Goal: Task Accomplishment & Management: Manage account settings

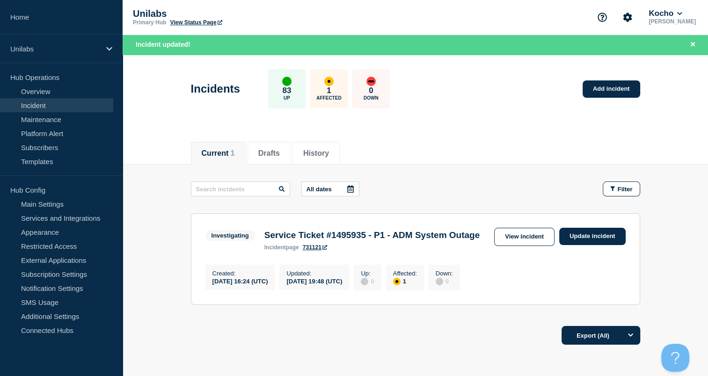
click at [454, 238] on h3 "Service Ticket #1495935 - P1 - ADM System Outage" at bounding box center [372, 235] width 215 height 10
click at [511, 240] on link "View incident" at bounding box center [524, 237] width 60 height 18
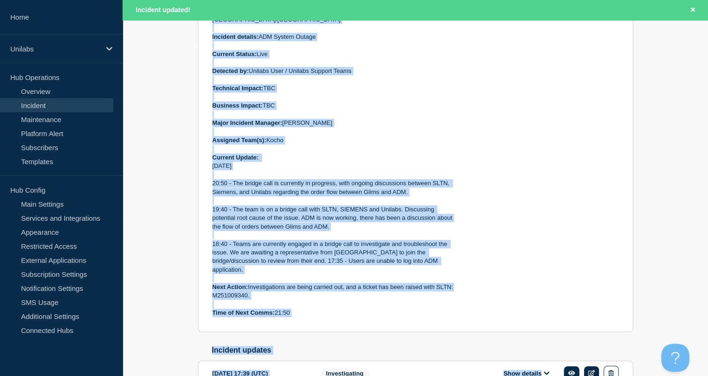
scroll to position [346, 0]
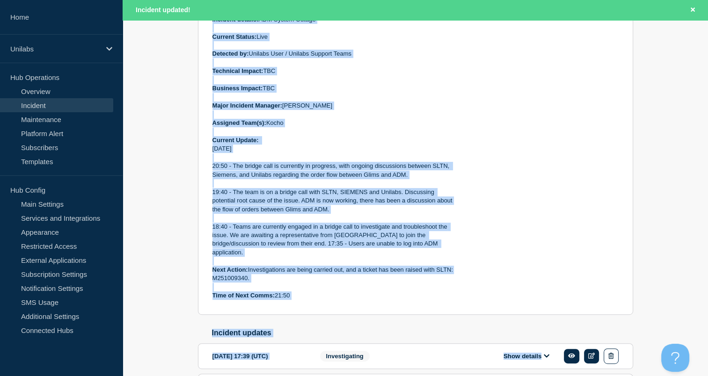
drag, startPoint x: 214, startPoint y: 103, endPoint x: 327, endPoint y: 285, distance: 214.8
click at [327, 285] on div "Start time: [DATE] 16:24 (UTC) Updated: [DATE] 16:24 (UTC) Incident Number: #14…" at bounding box center [334, 123] width 242 height 354
copy div "Start time: [DATE] 16:24 (UTC) Updated: [DATE] 16:24 (UTC) Incident Number: #14…"
click at [341, 283] on p at bounding box center [334, 287] width 242 height 8
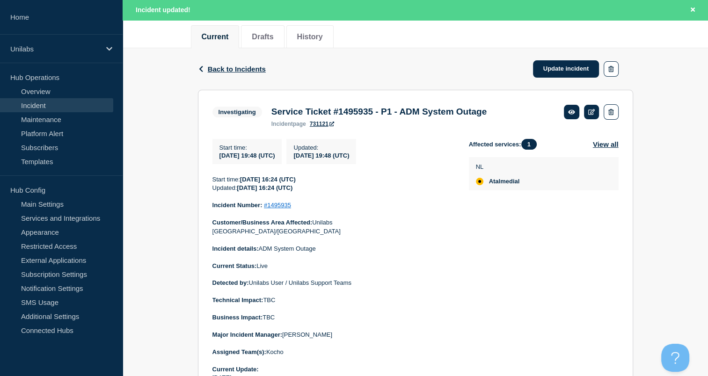
scroll to position [117, 0]
click at [547, 64] on link "Update incident" at bounding box center [566, 68] width 66 height 17
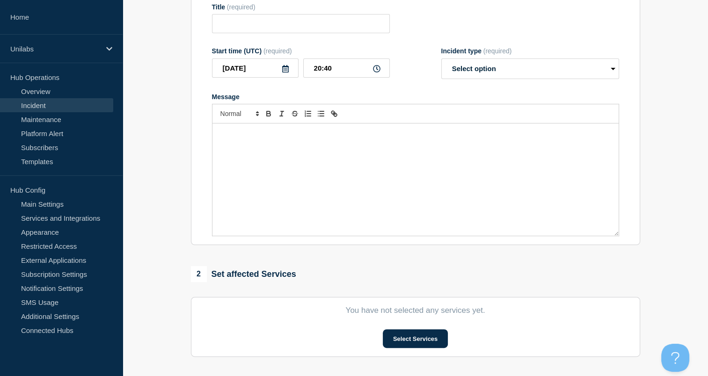
type input "Service Ticket #1495935 - P1 - ADM System Outage"
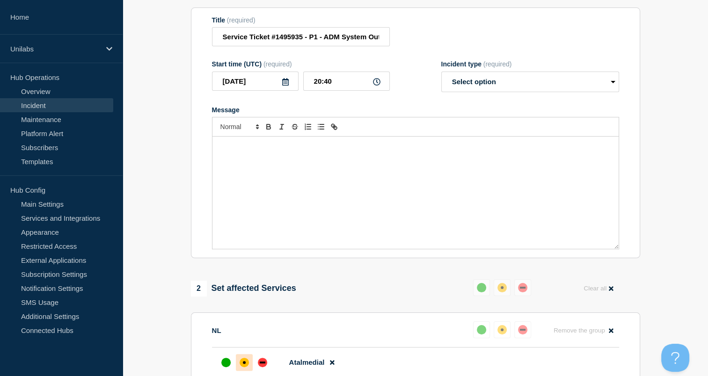
click at [308, 190] on div "Message" at bounding box center [416, 193] width 406 height 112
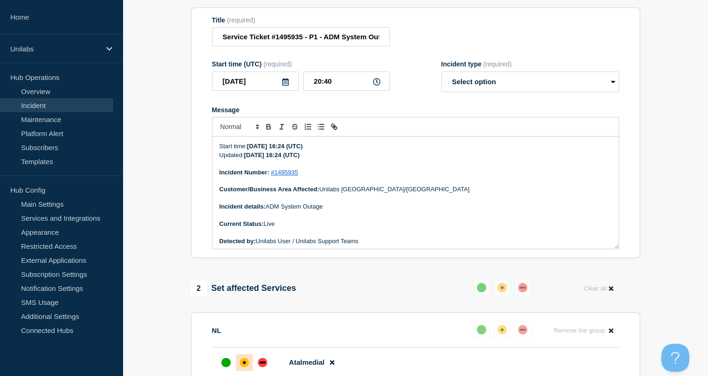
scroll to position [203, 0]
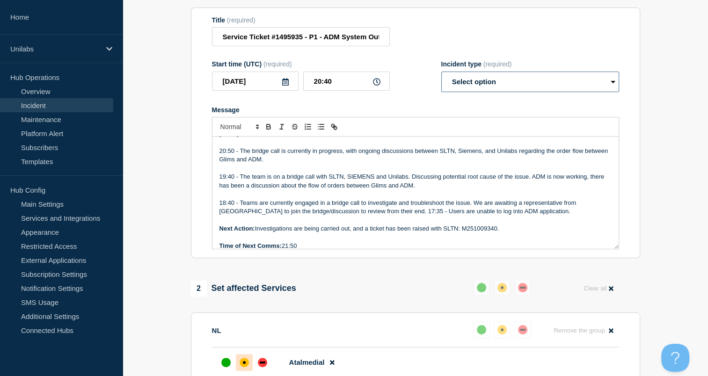
click at [481, 87] on select "Select option Investigating Identified Monitoring Resolved" at bounding box center [531, 82] width 178 height 21
select select "investigating"
click at [442, 77] on select "Select option Investigating Identified Monitoring Resolved" at bounding box center [531, 82] width 178 height 21
click at [278, 207] on p "18:40 - Teams are currently engaged in a bridge call to investigate and trouble…" at bounding box center [416, 207] width 392 height 17
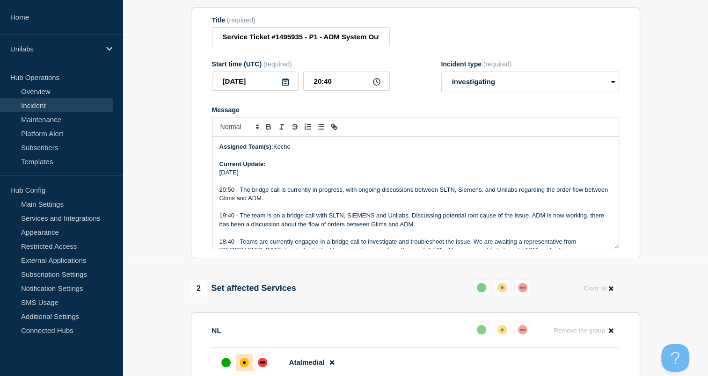
scroll to position [163, 0]
click at [276, 186] on p "Message" at bounding box center [416, 182] width 392 height 8
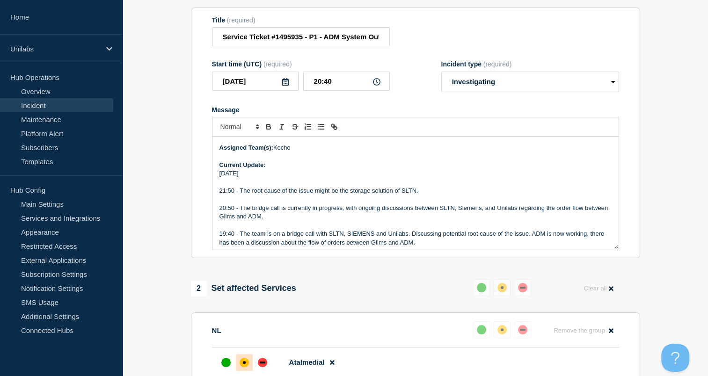
click at [682, 289] on section "1 Provide details Title (required) Service Ticket #1495935 - P1 - ADM System Ou…" at bounding box center [416, 338] width 586 height 722
click at [436, 195] on p "21:50 - The root cause of the issue might be the storage solution of SLTN." at bounding box center [416, 191] width 392 height 8
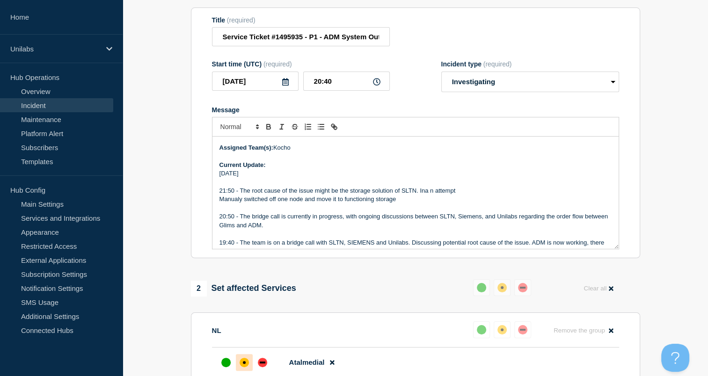
click at [430, 195] on p "21:50 - The root cause of the issue might be the storage solution of SLTN. Ina …" at bounding box center [416, 191] width 392 height 8
click at [426, 195] on p "21:50 - The root cause of the issue might be the storage solution of SLTN. In a…" at bounding box center [416, 191] width 392 height 8
click at [468, 195] on p "21:50 - The root cause of the issue might be the storage solution of SLTN. As a…" at bounding box center [416, 191] width 392 height 8
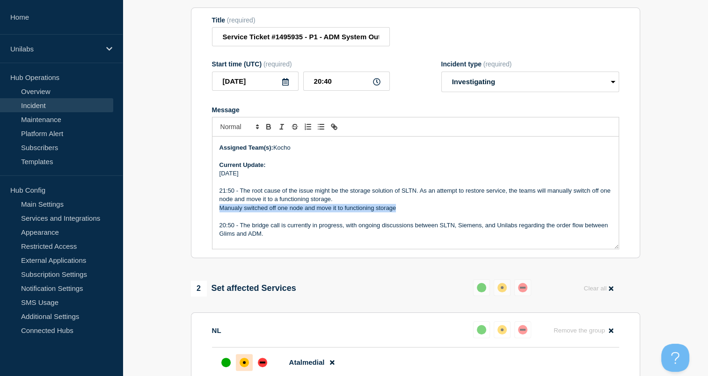
drag, startPoint x: 414, startPoint y: 211, endPoint x: 217, endPoint y: 213, distance: 197.1
click at [217, 213] on div "Start time: [DATE] 16:24 (UTC) Updated: [DATE] 16:24 (UTC) Incident Number: #14…" at bounding box center [416, 193] width 406 height 112
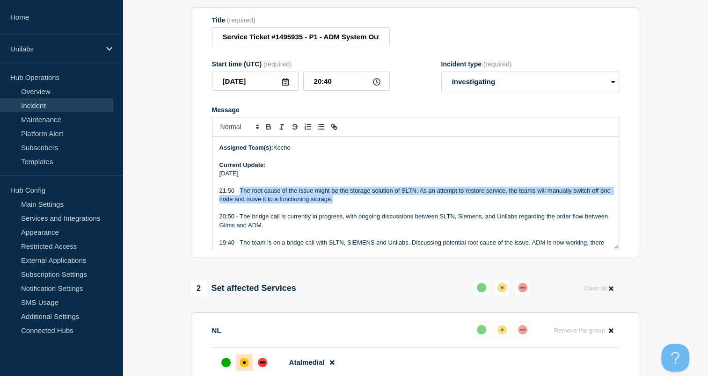
drag, startPoint x: 345, startPoint y: 204, endPoint x: 240, endPoint y: 197, distance: 105.6
click at [240, 197] on p "21:50 - The root cause of the issue might be the storage solution of SLTN. As a…" at bounding box center [416, 195] width 392 height 17
copy p "The root cause of the issue might be the storage solution of SLTN. As an attemp…"
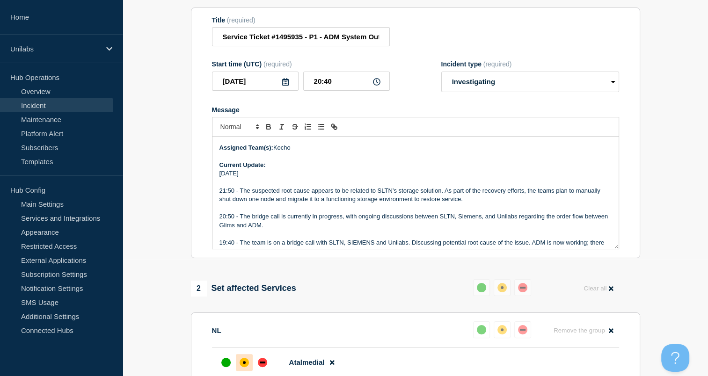
click at [432, 224] on p "20:50 - The bridge call is currently in progress, with ongoing discussions betw…" at bounding box center [416, 221] width 392 height 17
drag, startPoint x: 319, startPoint y: 212, endPoint x: 298, endPoint y: 217, distance: 21.8
click at [298, 213] on p "Message" at bounding box center [416, 208] width 392 height 8
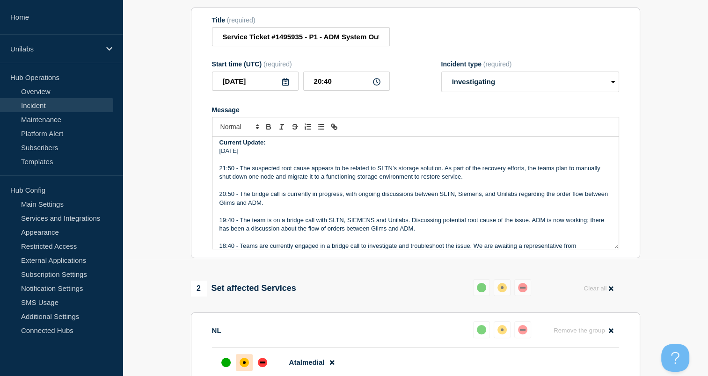
scroll to position [184, 0]
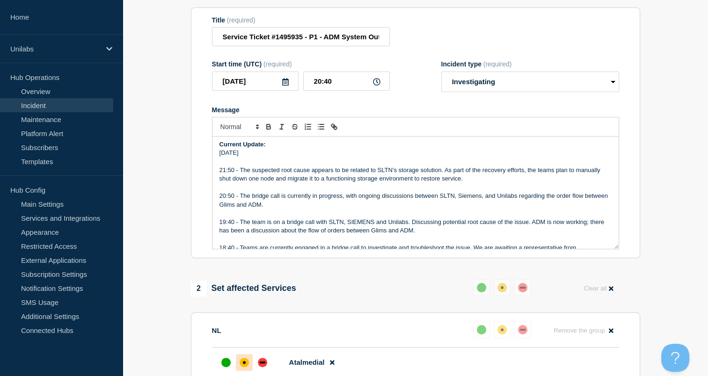
copy div "Lorem ipsu: 1565-58-08 00:92 (DOL) Sitamet: 0701-38-90 62:22 (CON) Adipisci Eli…"
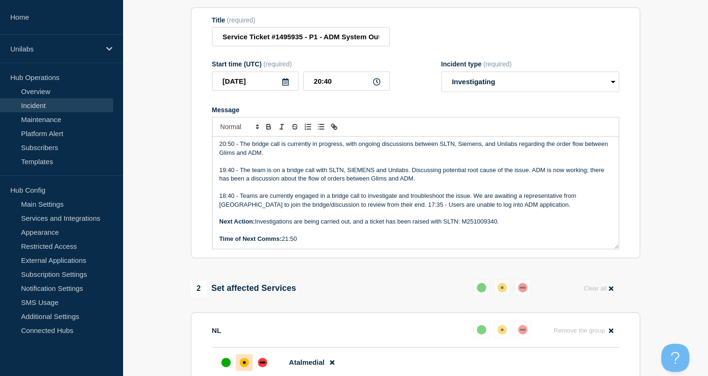
click at [299, 243] on p "Time of Next Comms: 21:50" at bounding box center [416, 239] width 392 height 8
copy div "Lorem ipsu: 1565-58-08 00:92 (DOL) Sitamet: 0701-38-90 62:22 (CON) Adipisci Eli…"
click at [300, 243] on p "Time of Next Comms: 22:50" at bounding box center [416, 239] width 392 height 8
drag, startPoint x: 297, startPoint y: 200, endPoint x: 280, endPoint y: 204, distance: 18.1
click at [280, 204] on p "18:40 - Teams are currently engaged in a bridge call to investigate and trouble…" at bounding box center [416, 200] width 392 height 17
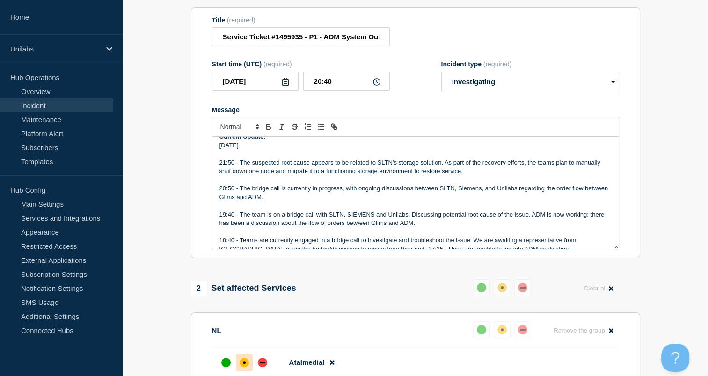
scroll to position [192, 0]
drag, startPoint x: 367, startPoint y: 188, endPoint x: 352, endPoint y: 194, distance: 16.0
click at [352, 194] on p "20:50 - The bridge call is currently in progress, with ongoing discussions betw…" at bounding box center [416, 192] width 392 height 17
click at [356, 190] on p "20:50 - The bridge call is currently in progress, with ongoing discussions betw…" at bounding box center [416, 192] width 392 height 17
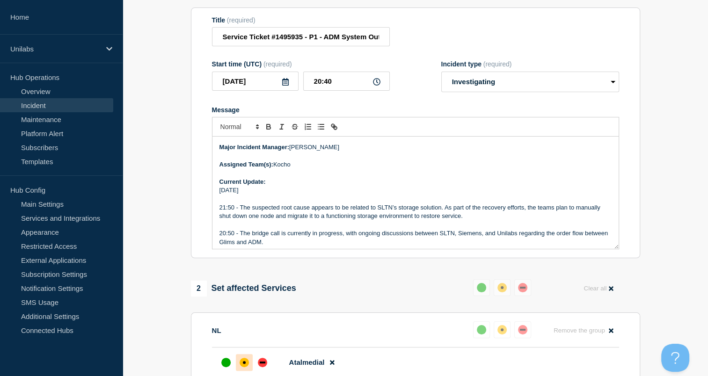
scroll to position [147, 0]
click at [351, 203] on p "Message" at bounding box center [416, 199] width 392 height 8
click at [324, 228] on p "Message" at bounding box center [416, 225] width 392 height 8
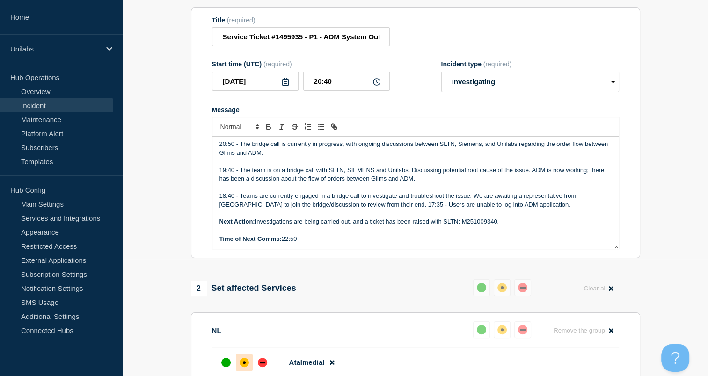
scroll to position [235, 0]
click at [324, 227] on p "Next Action: Investigations are being carried out, and a ticket has been raised…" at bounding box center [416, 223] width 392 height 8
drag, startPoint x: 307, startPoint y: 202, endPoint x: 302, endPoint y: 206, distance: 6.5
click at [302, 206] on p "18:40 - Teams are currently engaged in a bridge call to investigate and trouble…" at bounding box center [416, 201] width 392 height 17
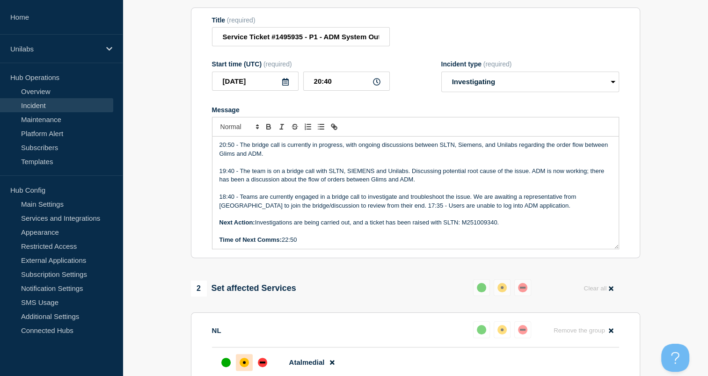
click at [302, 206] on p "18:40 - Teams are currently engaged in a bridge call to investigate and trouble…" at bounding box center [416, 201] width 392 height 17
copy div "Lorem ipsu: 1565-58-08 00:92 (DOL) Sitamet: 0701-38-90 62:22 (CON) Adipisci Eli…"
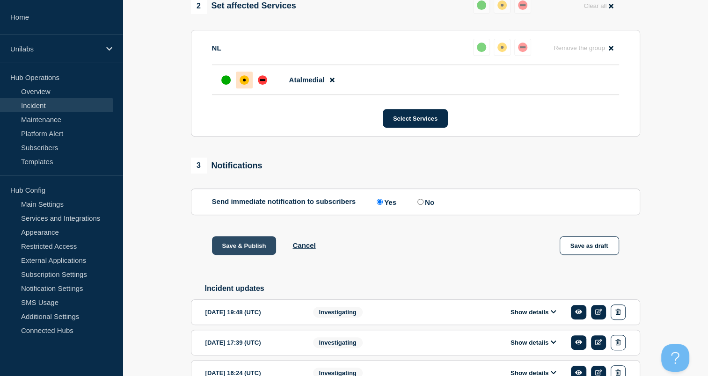
scroll to position [461, 0]
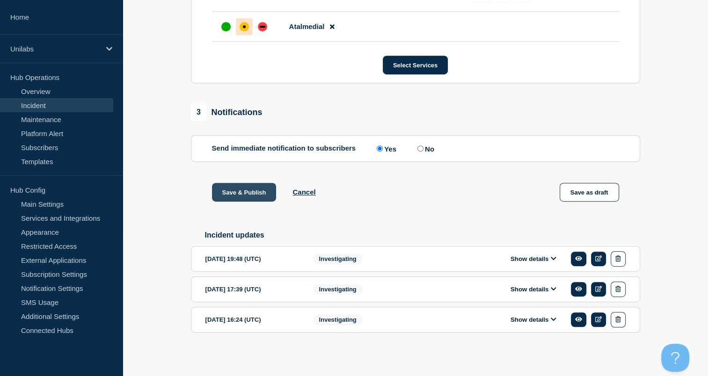
click at [250, 195] on button "Save & Publish" at bounding box center [244, 192] width 65 height 19
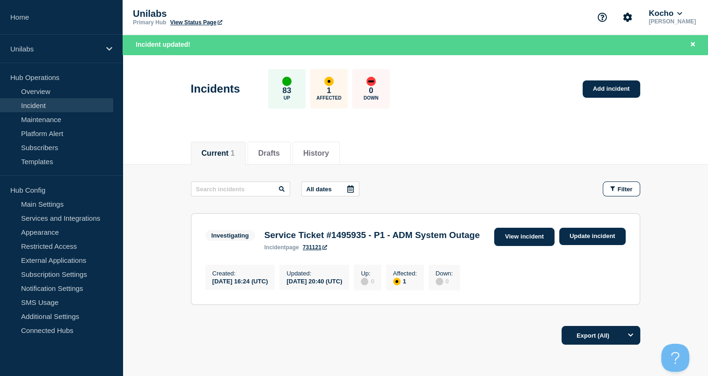
click at [521, 236] on link "View incident" at bounding box center [524, 237] width 60 height 18
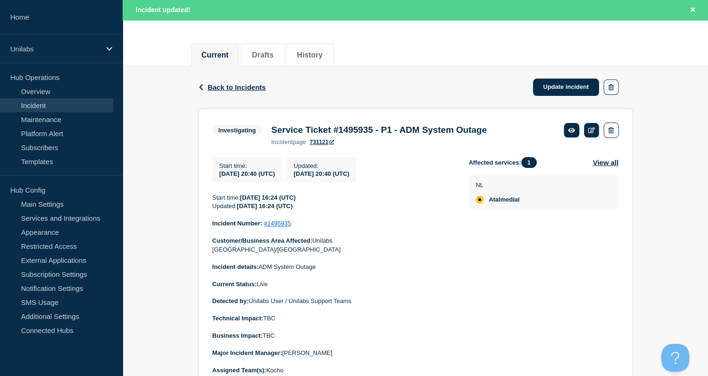
scroll to position [109, 0]
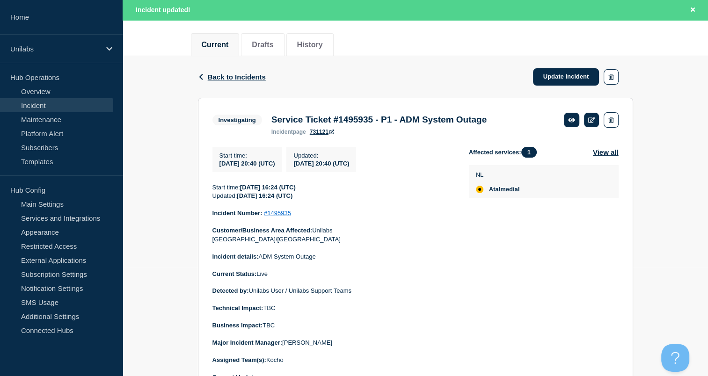
click at [348, 244] on p at bounding box center [334, 248] width 242 height 8
click at [203, 300] on section "Investigating Service Ticket #1495935 - P1 - ADM System Outage incident page 73…" at bounding box center [415, 342] width 435 height 489
click at [99, 358] on aside "Home Unilabs Hub Operations Overview Incident Maintenance Platform Alert Subscr…" at bounding box center [61, 188] width 123 height 376
click at [264, 331] on p at bounding box center [334, 335] width 242 height 8
drag, startPoint x: 315, startPoint y: 307, endPoint x: 291, endPoint y: 310, distance: 24.6
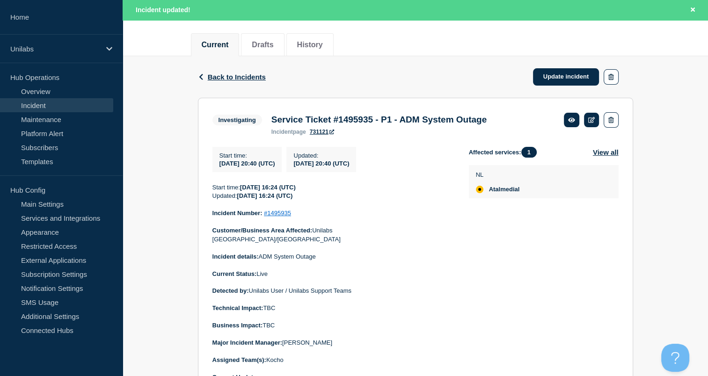
click at [291, 313] on p at bounding box center [334, 317] width 242 height 8
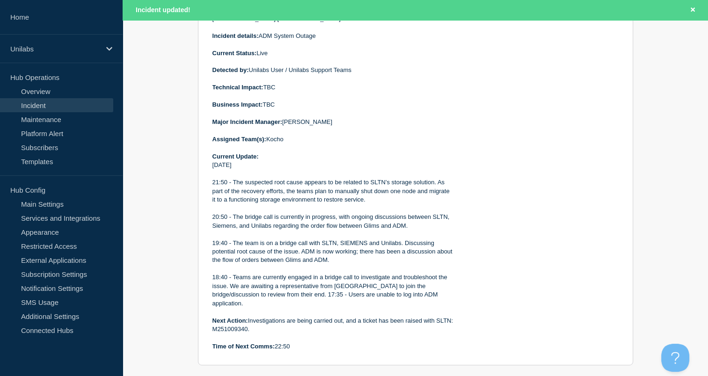
scroll to position [310, 0]
